Goal: Go to known website: Go to known website

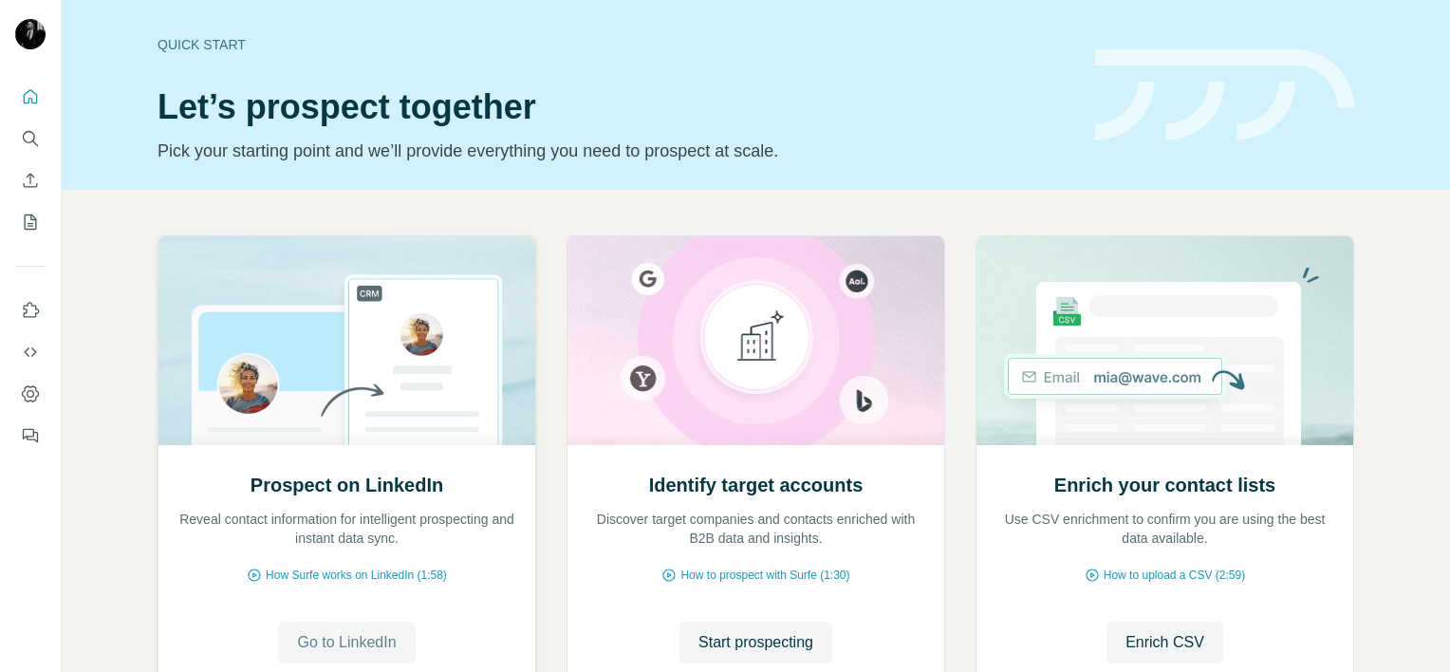
click at [333, 652] on span "Go to LinkedIn" at bounding box center [346, 642] width 99 height 23
click at [337, 649] on span "Go to LinkedIn" at bounding box center [346, 642] width 99 height 23
click at [391, 641] on button "Go to LinkedIn" at bounding box center [346, 643] width 137 height 42
